Goal: Task Accomplishment & Management: Manage account settings

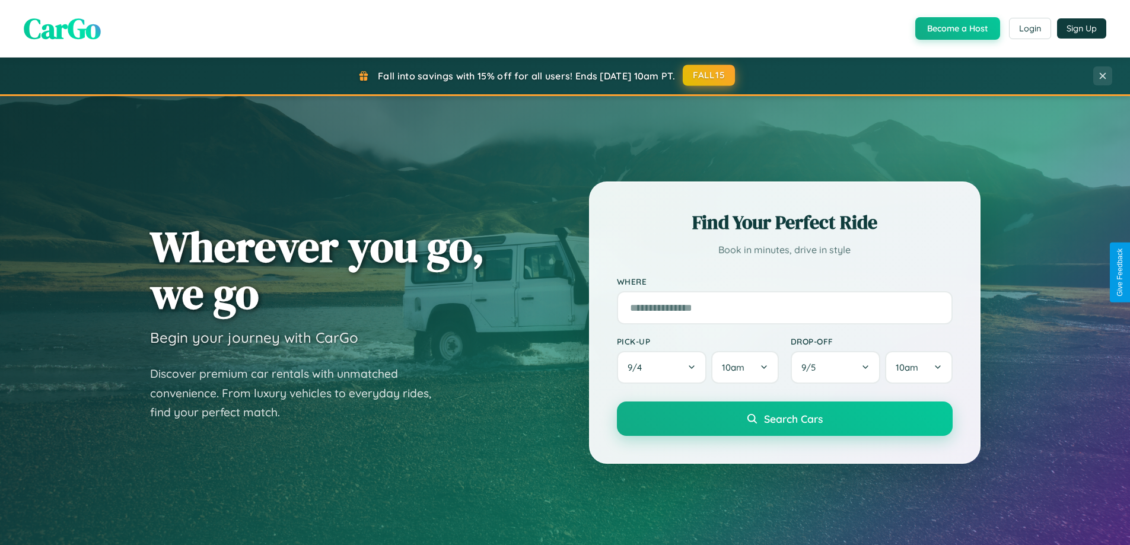
click at [710, 75] on button "FALL15" at bounding box center [709, 75] width 52 height 21
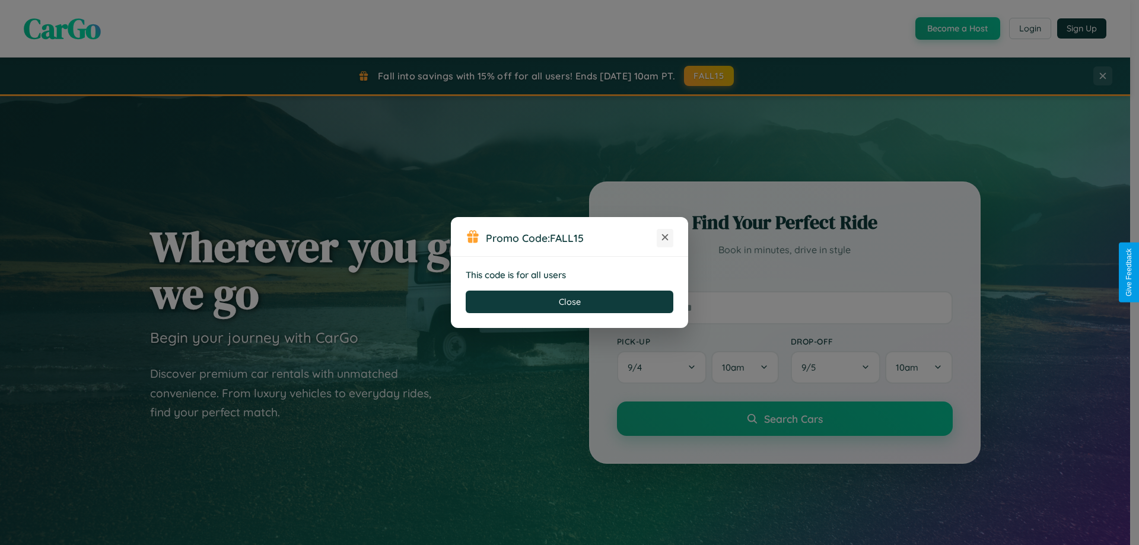
click at [665, 238] on icon at bounding box center [665, 237] width 12 height 12
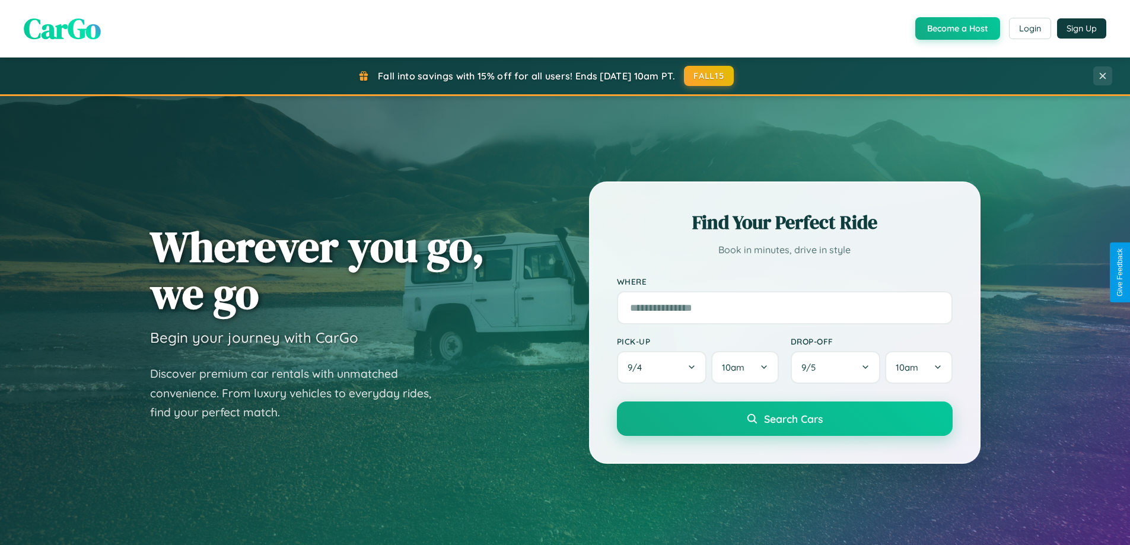
scroll to position [2283, 0]
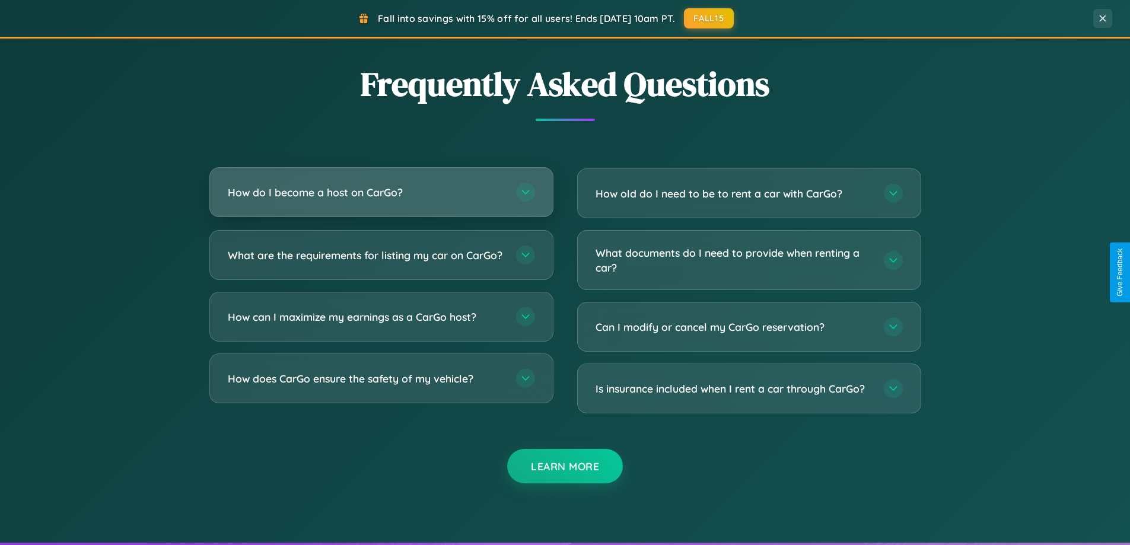
click at [381, 193] on h3 "How do I become a host on CarGo?" at bounding box center [366, 192] width 277 height 15
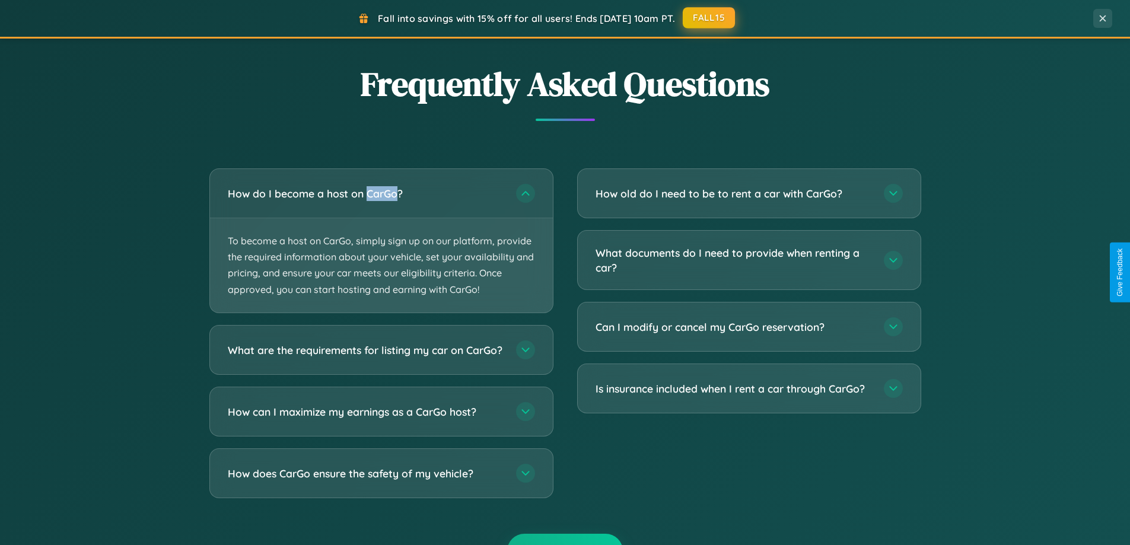
click at [710, 18] on button "FALL15" at bounding box center [709, 17] width 52 height 21
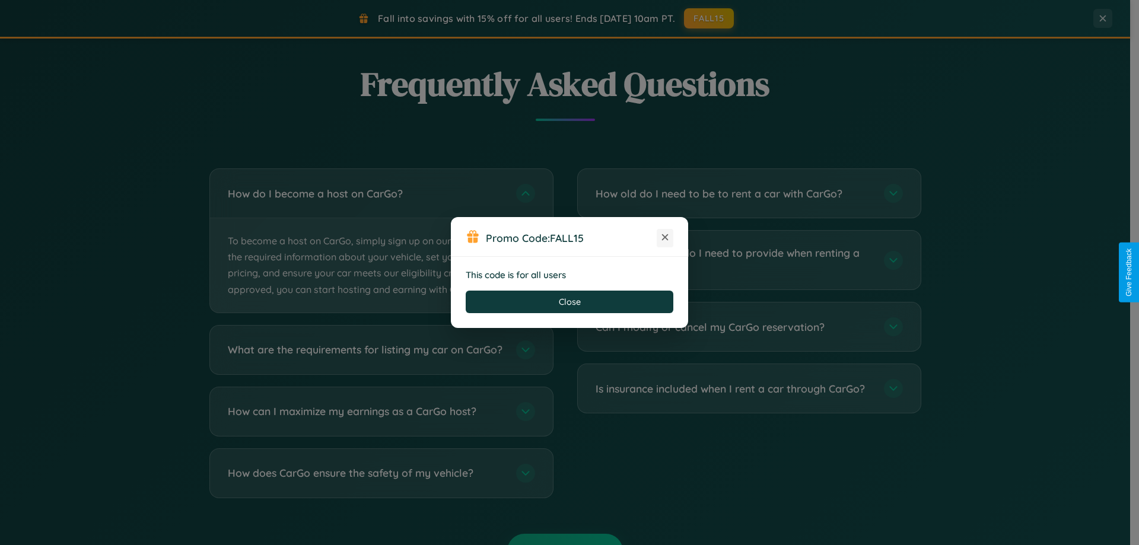
click at [665, 238] on icon at bounding box center [665, 237] width 12 height 12
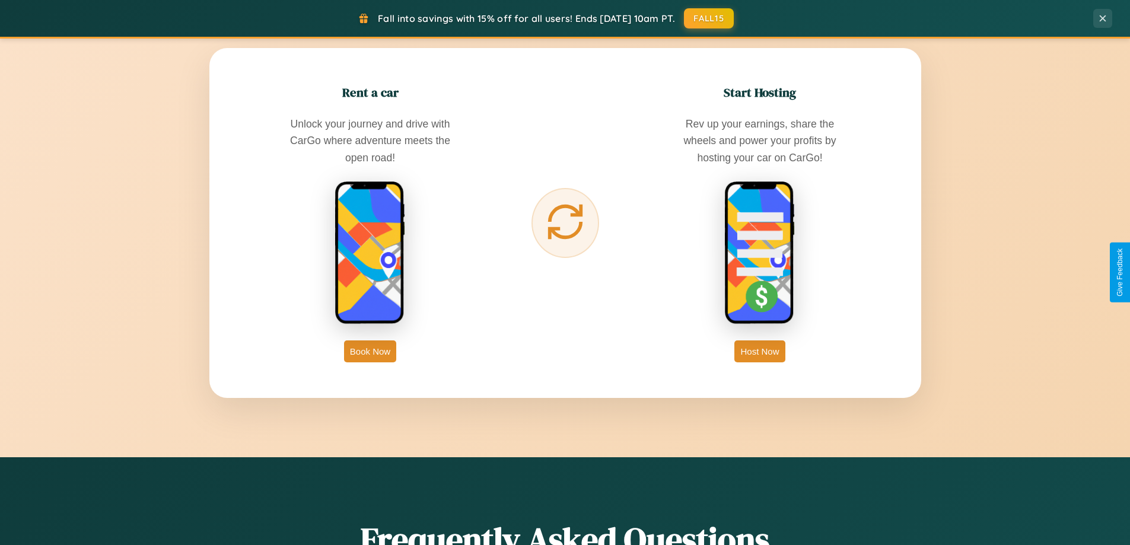
scroll to position [0, 0]
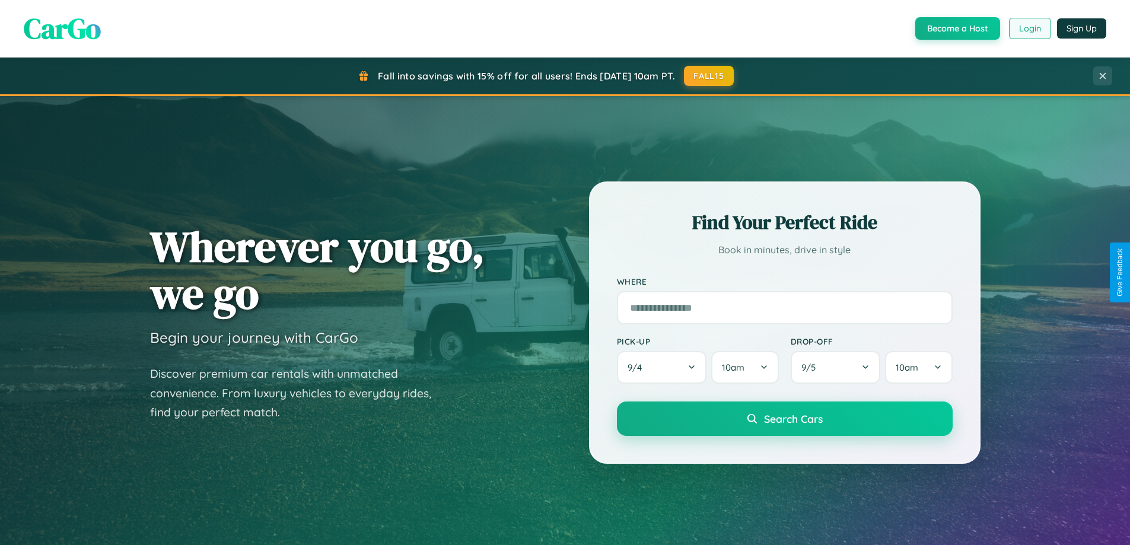
click at [1030, 28] on button "Login" at bounding box center [1030, 28] width 42 height 21
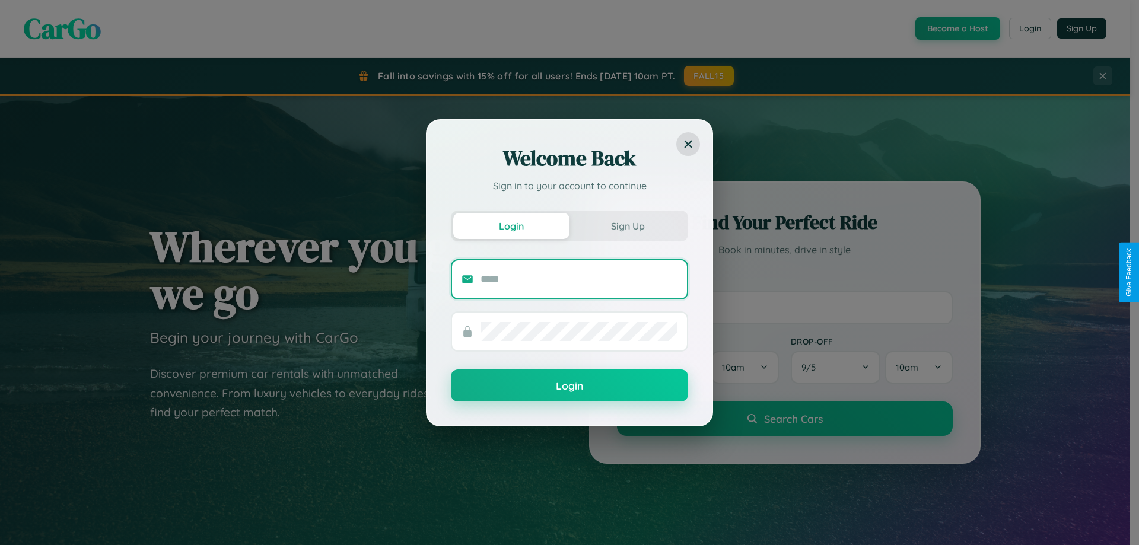
click at [579, 279] on input "text" at bounding box center [579, 279] width 197 height 19
type input "**********"
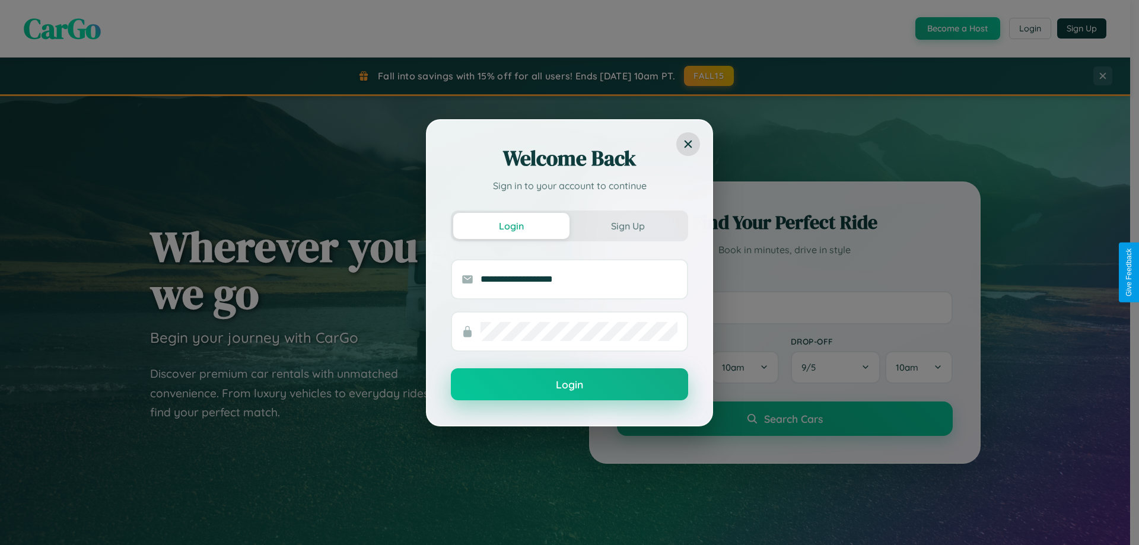
click at [570, 385] on button "Login" at bounding box center [569, 385] width 237 height 32
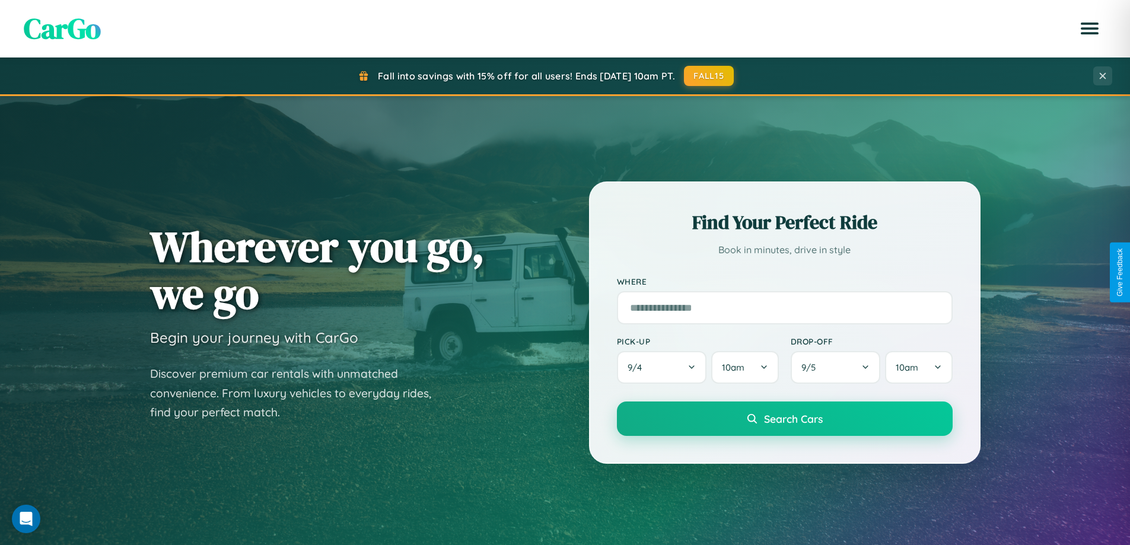
scroll to position [35, 0]
